Goal: Information Seeking & Learning: Check status

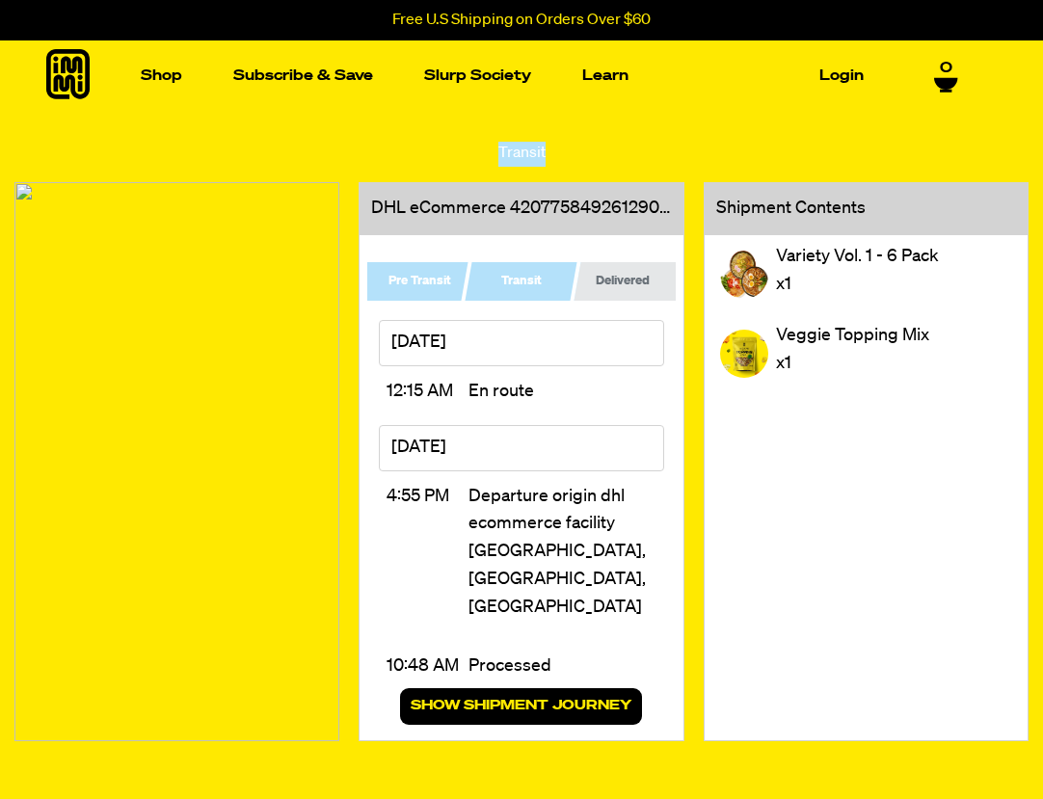
scroll to position [546, 0]
